Goal: Task Accomplishment & Management: Manage account settings

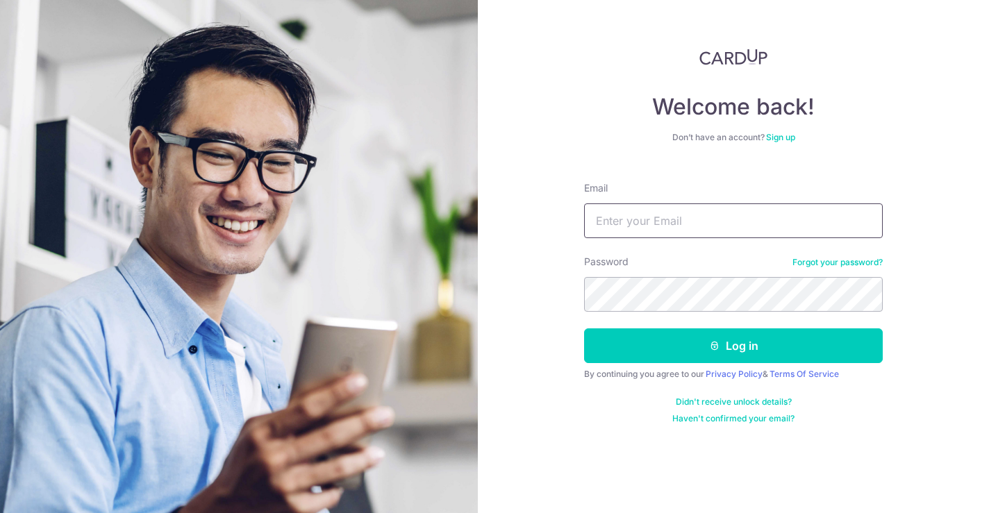
click at [637, 216] on input "Email" at bounding box center [733, 221] width 299 height 35
paste input "mailto:[DOMAIN_NAME][EMAIL_ADDRESS][DOMAIN_NAME]"
click at [632, 218] on input "mailto:[DOMAIN_NAME][EMAIL_ADDRESS][DOMAIN_NAME]" at bounding box center [733, 221] width 299 height 35
type input "[DOMAIN_NAME][EMAIL_ADDRESS][DOMAIN_NAME]"
click at [584, 329] on button "Log in" at bounding box center [733, 346] width 299 height 35
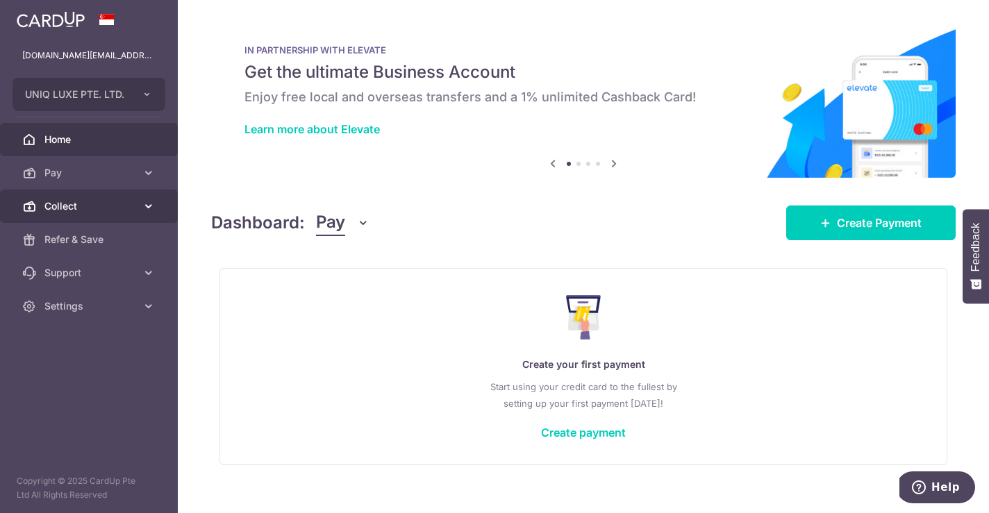
click at [92, 206] on span "Collect" at bounding box center [90, 206] width 92 height 14
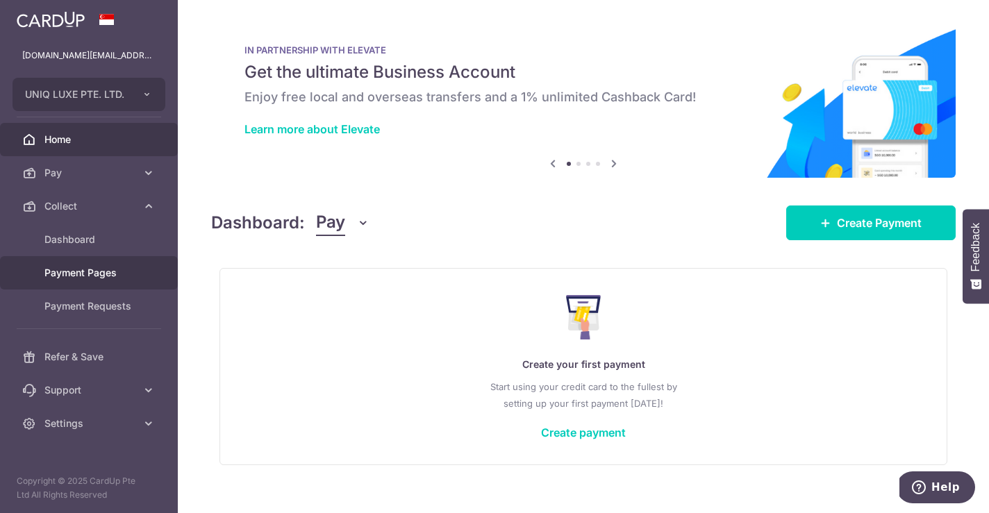
click at [78, 276] on span "Payment Pages" at bounding box center [90, 273] width 92 height 14
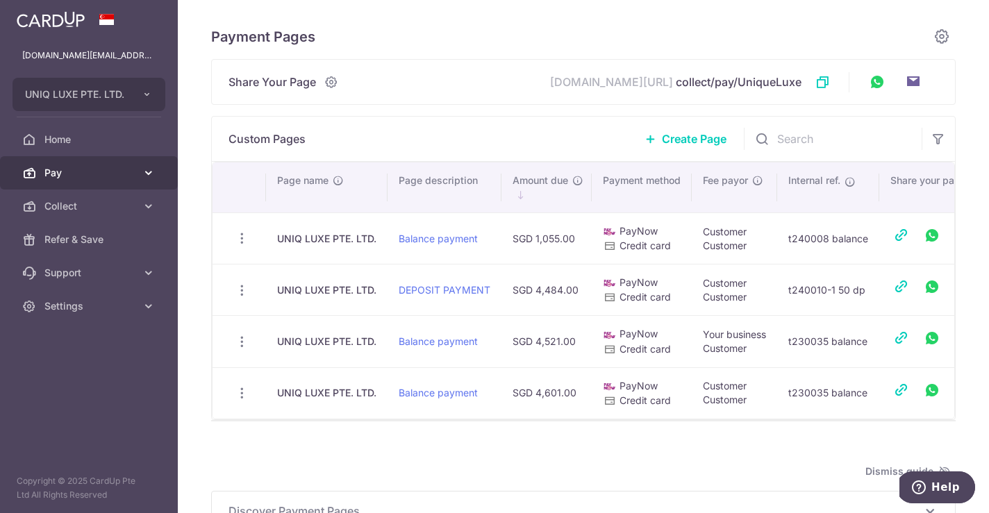
click at [94, 172] on span "Pay" at bounding box center [90, 173] width 92 height 14
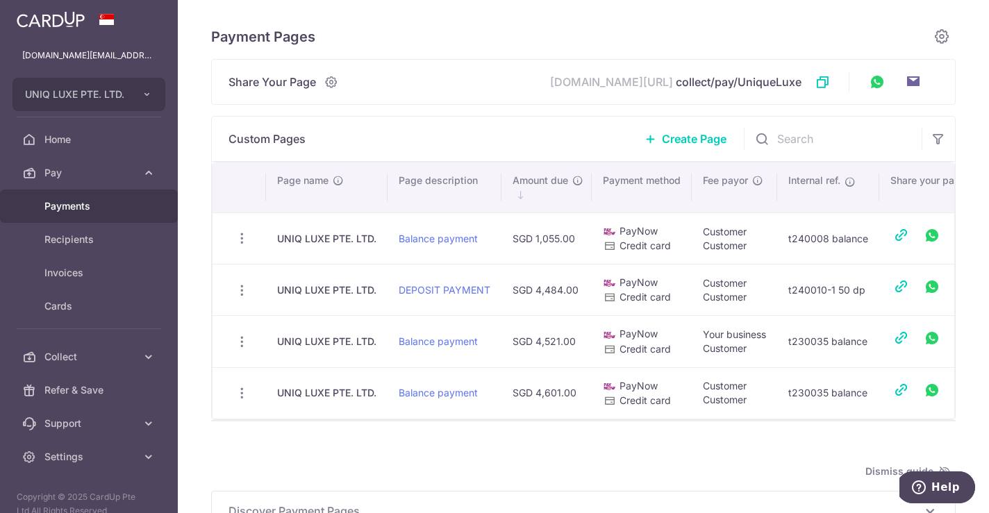
click at [90, 203] on span "Payments" at bounding box center [90, 206] width 92 height 14
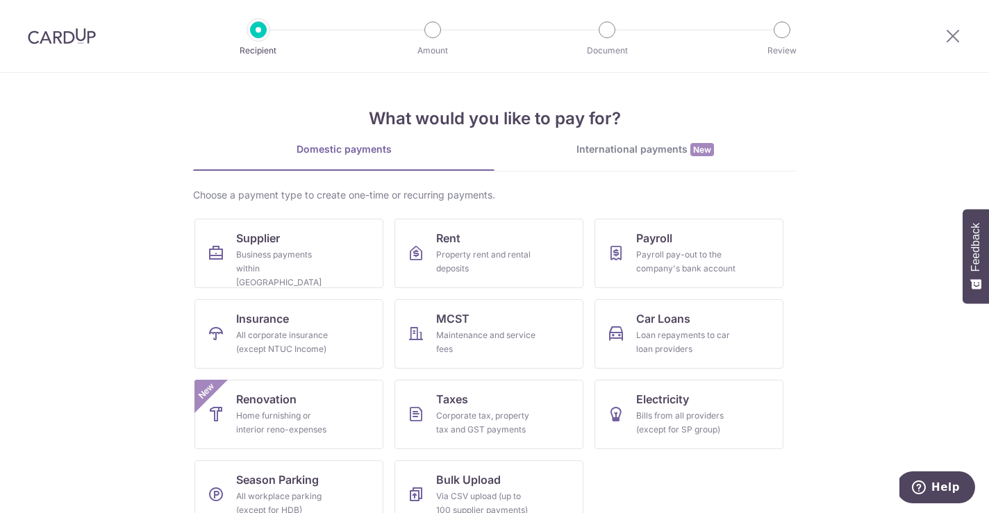
click at [78, 42] on img at bounding box center [62, 36] width 68 height 17
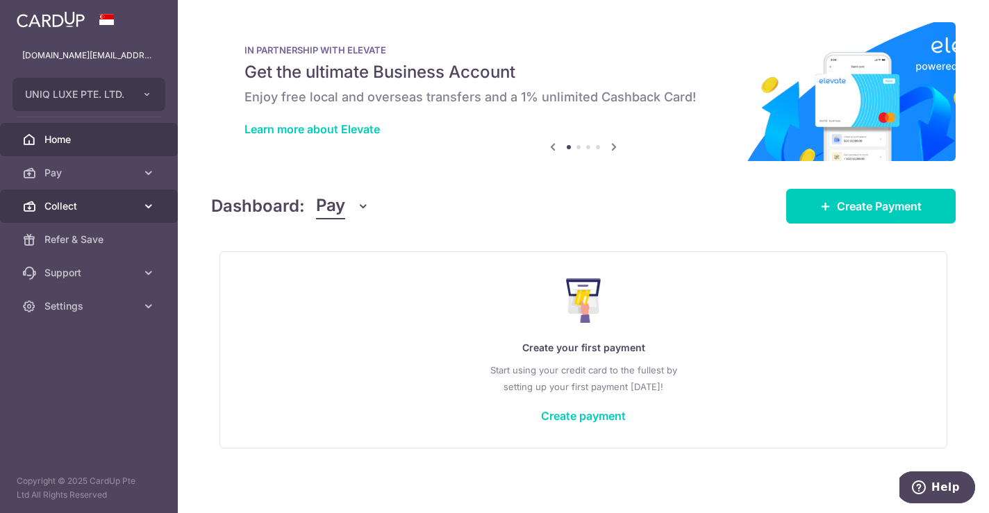
click at [76, 196] on link "Collect" at bounding box center [89, 206] width 178 height 33
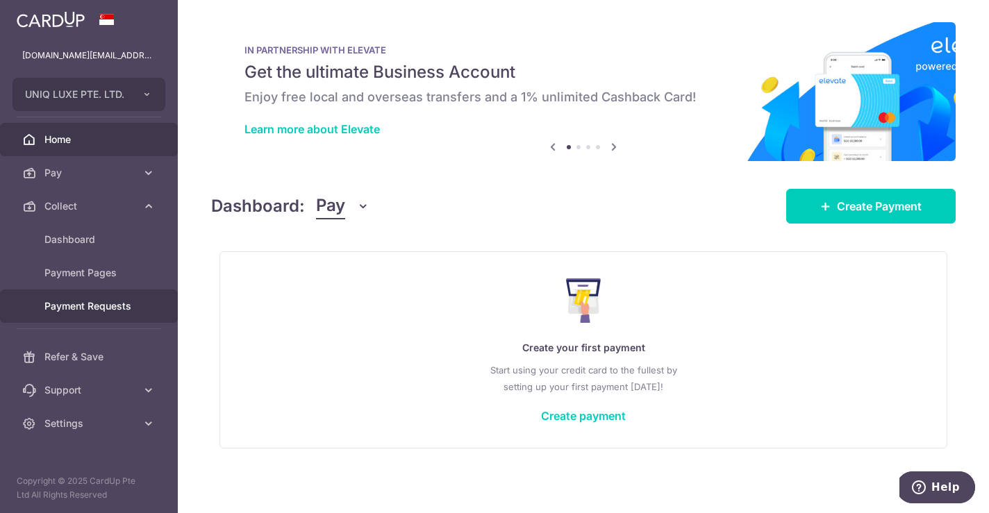
click at [83, 304] on span "Payment Requests" at bounding box center [90, 306] width 92 height 14
click at [58, 309] on span "Payment Requests" at bounding box center [90, 306] width 92 height 14
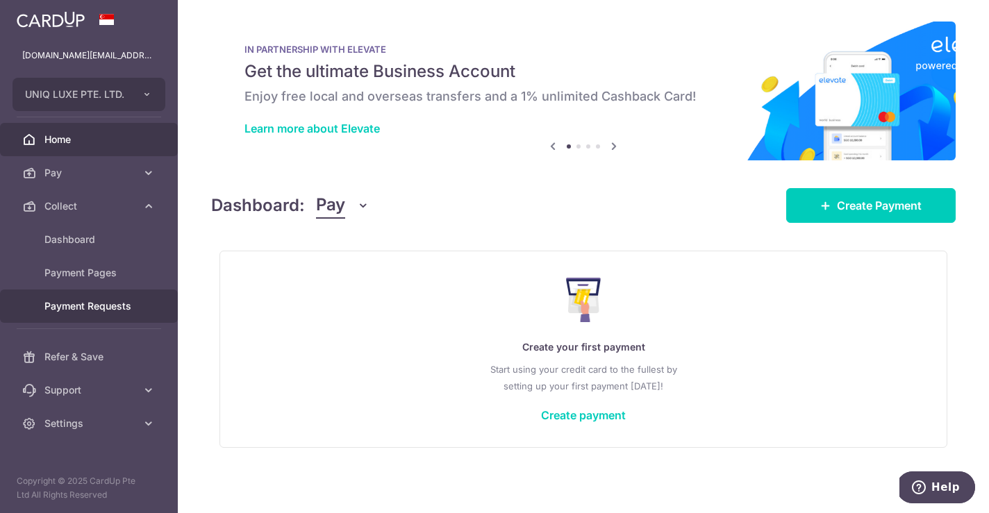
click at [58, 309] on span "Payment Requests" at bounding box center [90, 306] width 92 height 14
